Goal: Navigation & Orientation: Understand site structure

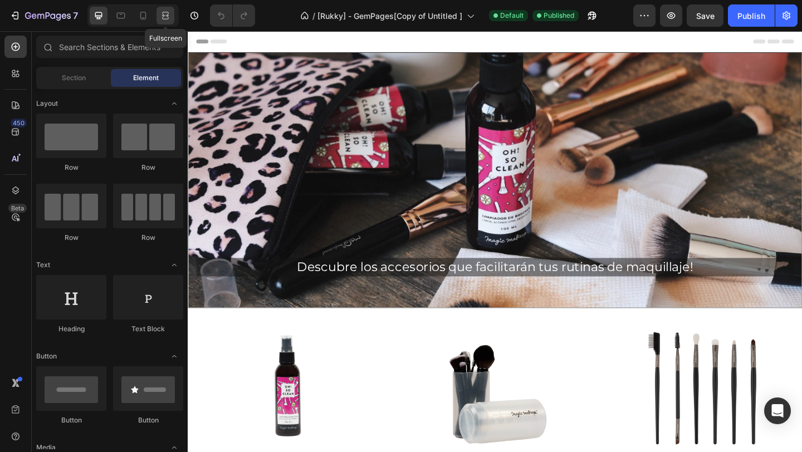
click at [170, 21] on div at bounding box center [165, 16] width 18 height 18
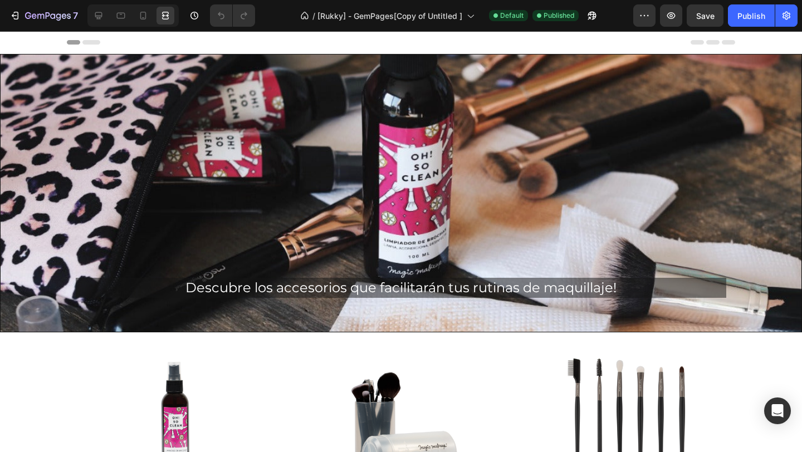
click at [141, 25] on div at bounding box center [132, 15] width 91 height 22
click at [142, 20] on icon at bounding box center [143, 15] width 11 height 11
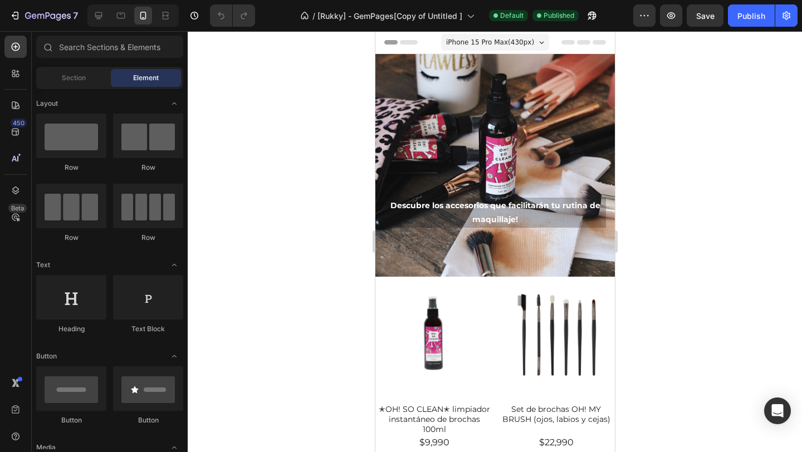
click at [159, 26] on div at bounding box center [132, 15] width 91 height 22
click at [163, 23] on div at bounding box center [165, 16] width 18 height 18
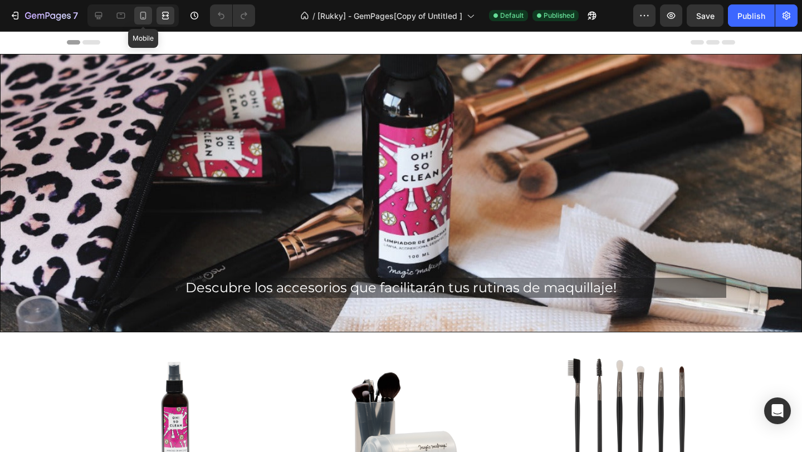
click at [140, 17] on icon at bounding box center [143, 15] width 11 height 11
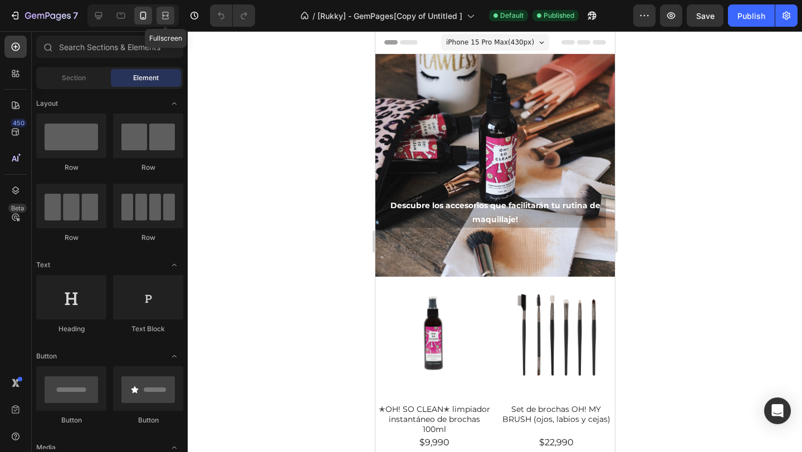
click at [169, 19] on icon at bounding box center [165, 15] width 11 height 11
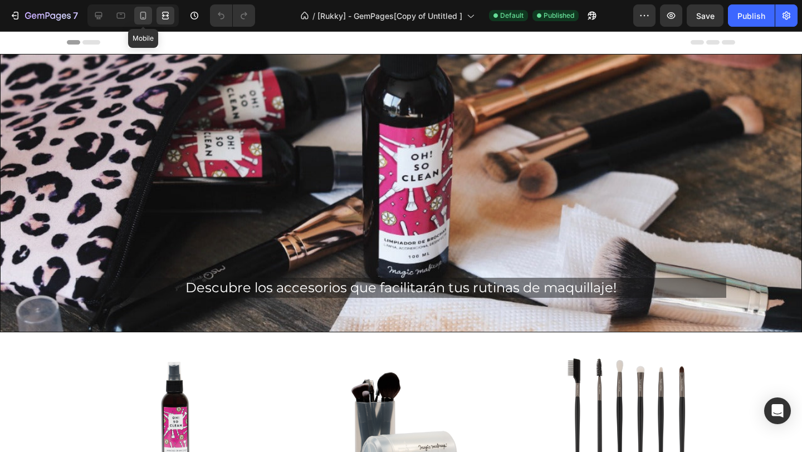
click at [144, 24] on div at bounding box center [143, 16] width 18 height 18
